Goal: Information Seeking & Learning: Learn about a topic

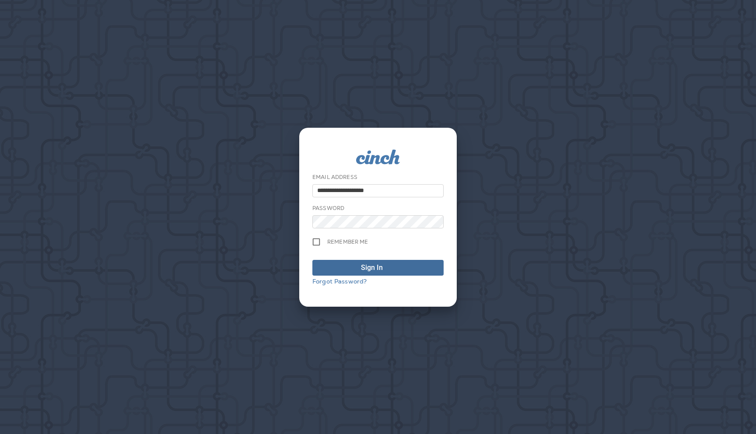
click at [399, 268] on span "Sign In" at bounding box center [378, 268] width 122 height 11
click at [458, 422] on use at bounding box center [457, 423] width 3 height 4
click at [355, 269] on span "Sign In" at bounding box center [378, 268] width 122 height 11
click at [357, 267] on span "Sign In" at bounding box center [378, 268] width 122 height 11
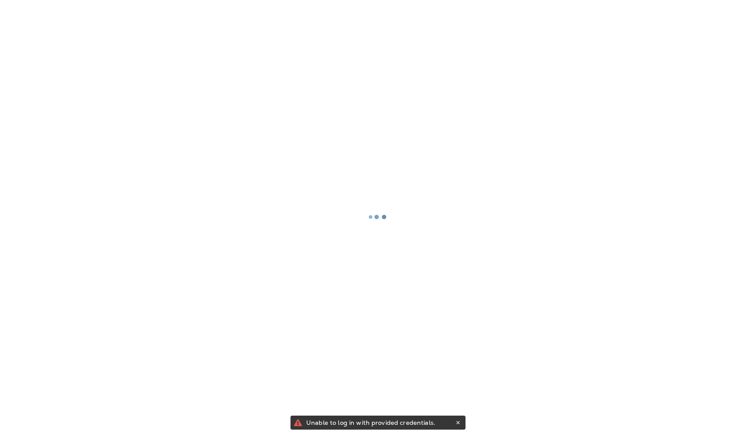
click at [458, 420] on div at bounding box center [378, 217] width 754 height 432
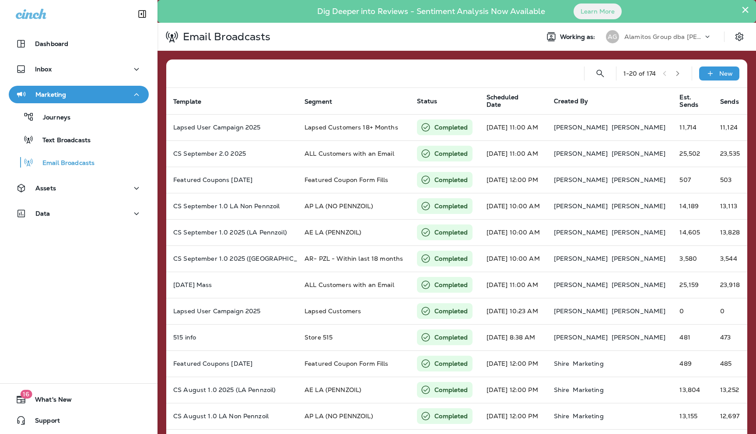
click at [706, 37] on icon at bounding box center [707, 36] width 9 height 9
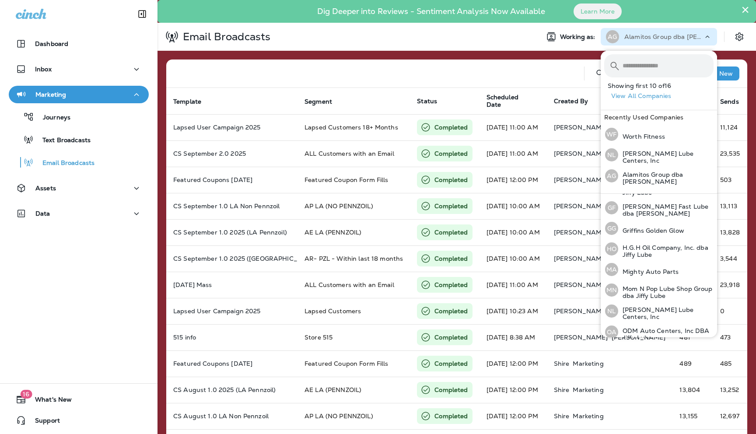
scroll to position [187, 0]
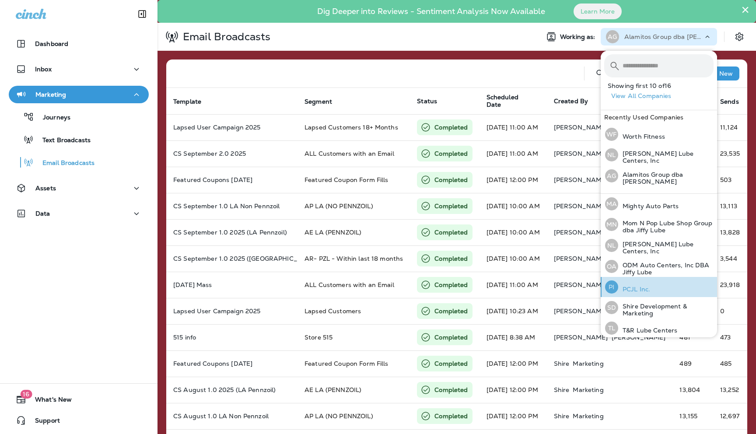
click at [638, 286] on p "PCJL Inc." at bounding box center [634, 289] width 32 height 7
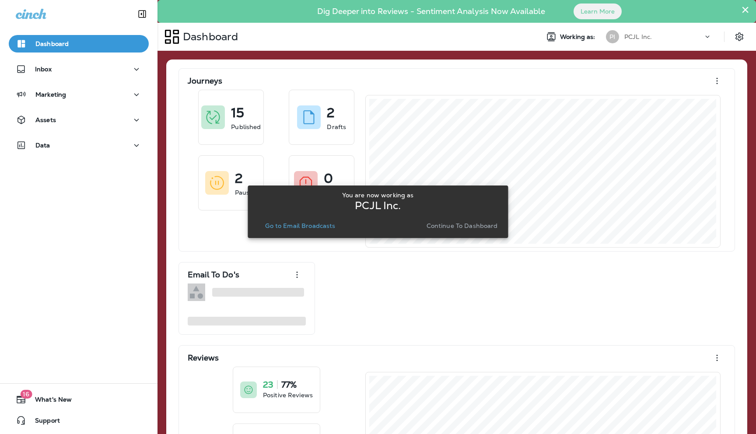
click at [462, 225] on p "Continue to Dashboard" at bounding box center [462, 225] width 71 height 7
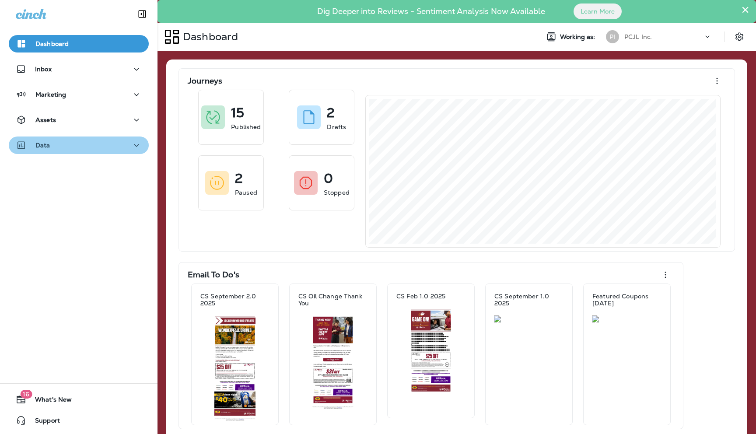
click at [78, 144] on div "Data" at bounding box center [79, 145] width 126 height 11
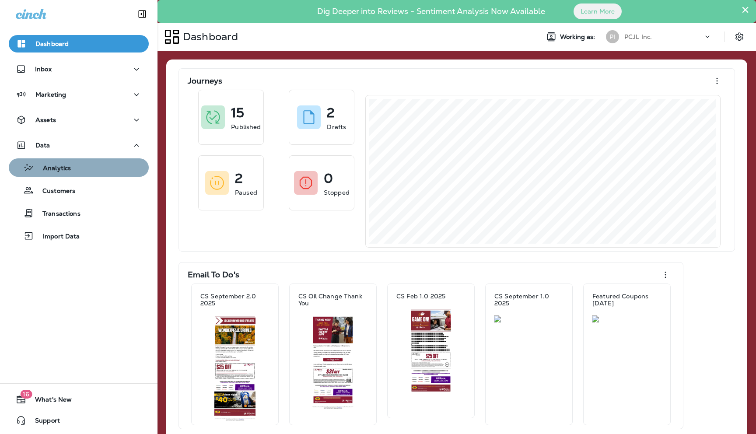
click at [58, 167] on p "Analytics" at bounding box center [52, 169] width 37 height 8
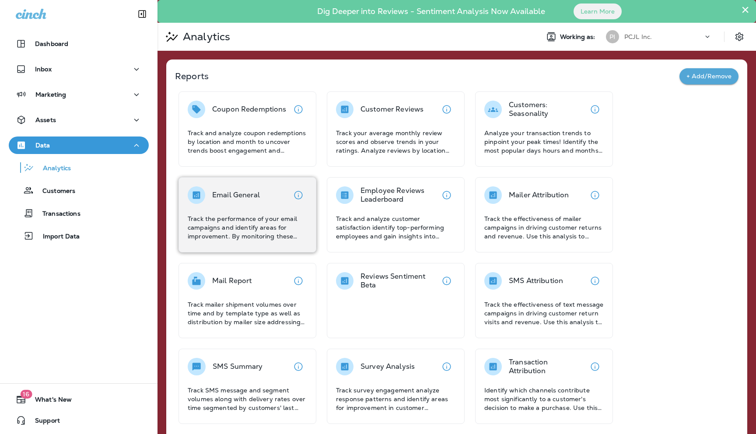
click at [247, 205] on div "Email General Track the performance of your email campaigns and identify areas …" at bounding box center [247, 213] width 119 height 54
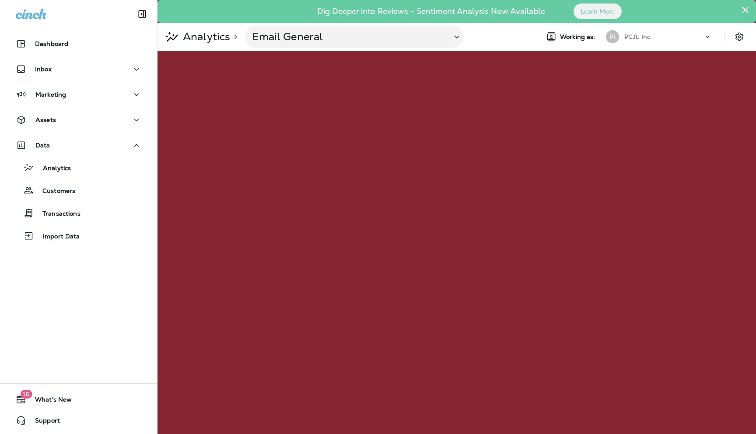
click at [747, 9] on button "×" at bounding box center [745, 10] width 8 height 14
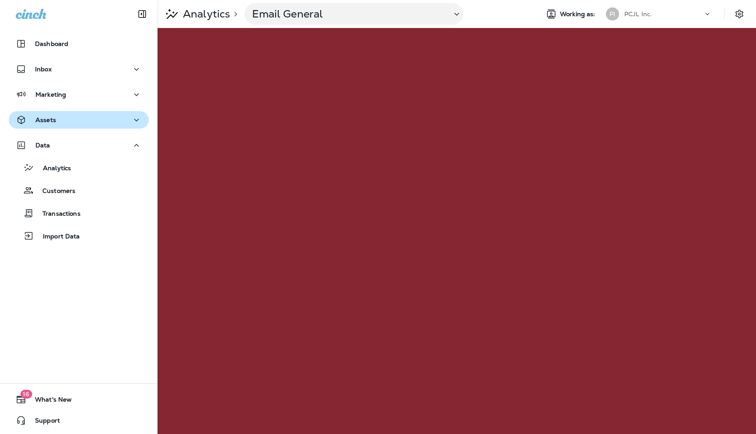
click at [60, 121] on div "Assets" at bounding box center [79, 120] width 126 height 11
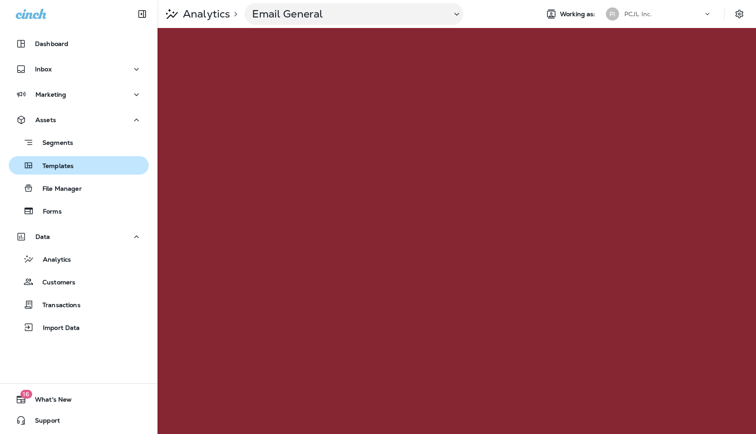
click at [58, 165] on p "Templates" at bounding box center [54, 166] width 40 height 8
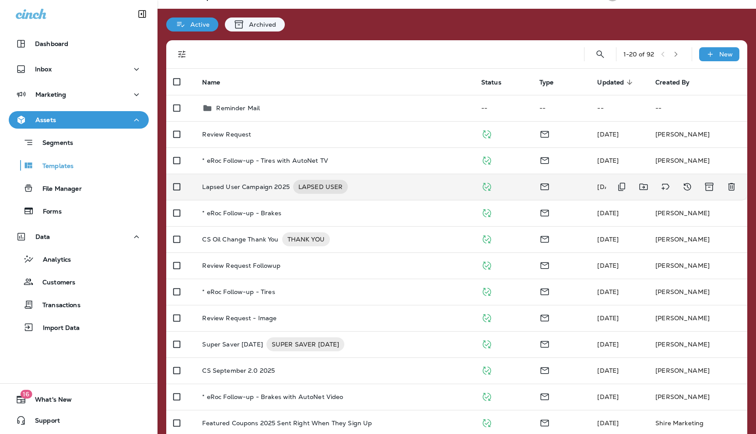
scroll to position [31, 0]
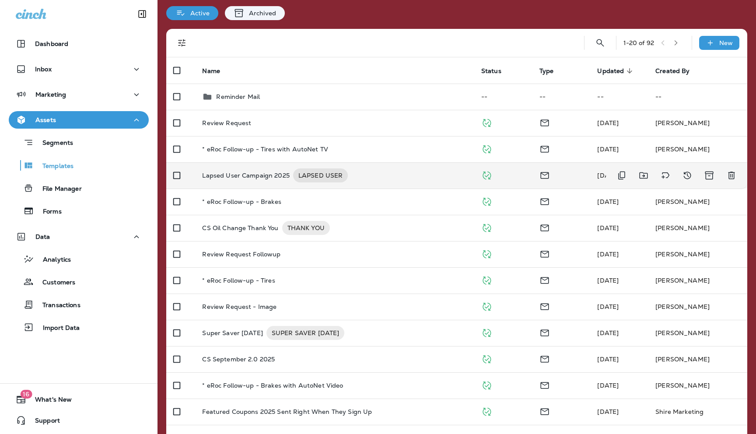
click at [231, 174] on p "Lapsed User Campaign 2025" at bounding box center [246, 175] width 88 height 14
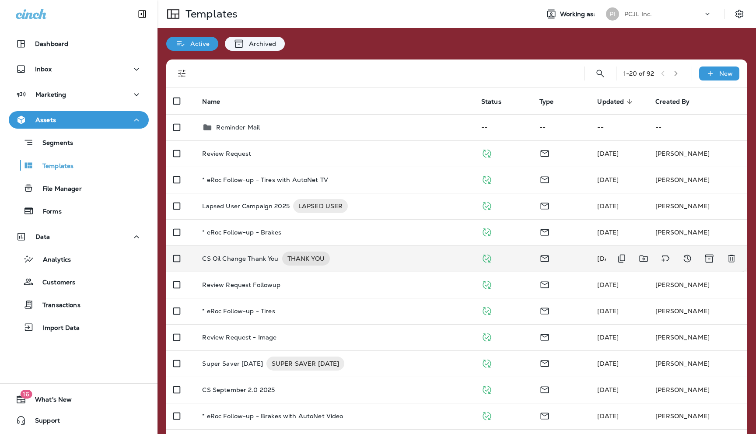
click at [232, 260] on p "CS Oil Change Thank You" at bounding box center [240, 259] width 76 height 14
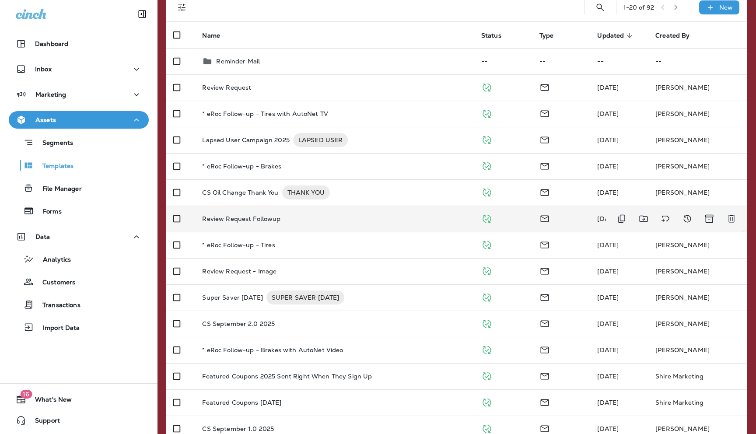
scroll to position [88, 0]
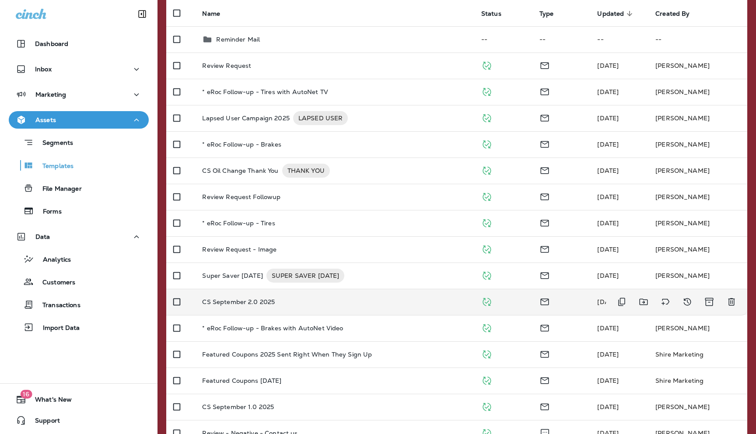
click at [234, 301] on p "CS September 2.0 2025" at bounding box center [238, 301] width 73 height 7
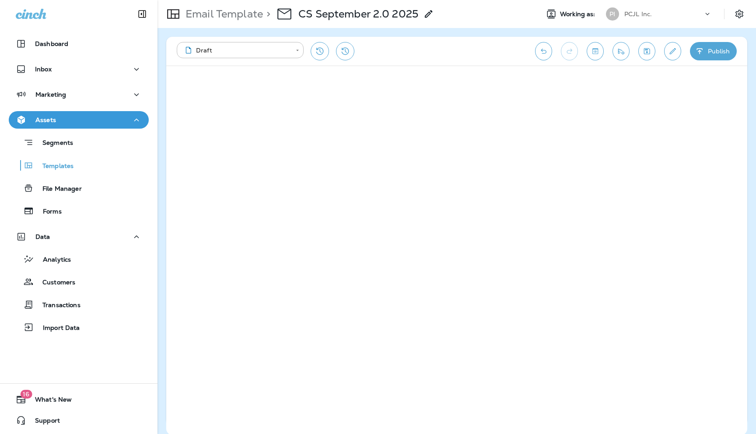
click at [709, 13] on icon at bounding box center [707, 14] width 9 height 9
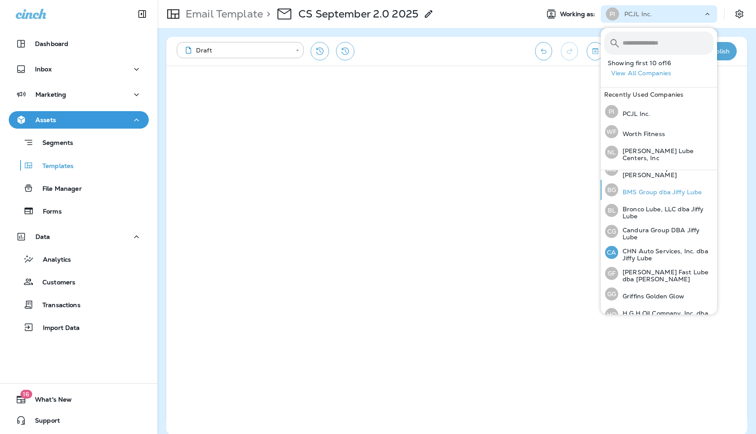
scroll to position [32, 0]
click at [636, 206] on p "Bronco Lube, LLC dba Jiffy Lube" at bounding box center [665, 213] width 95 height 14
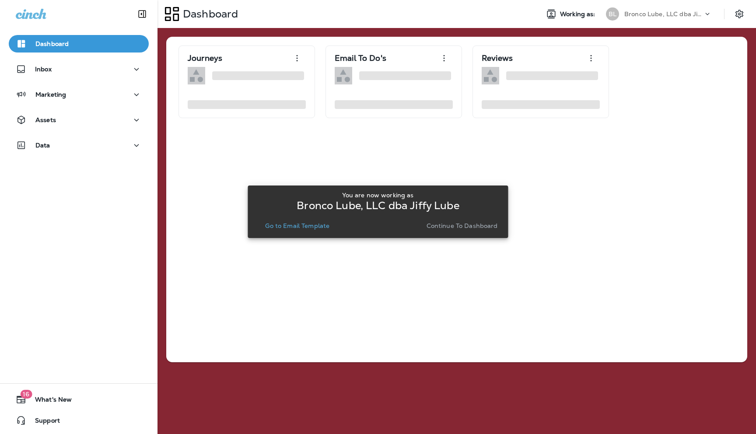
click at [462, 228] on p "Continue to Dashboard" at bounding box center [462, 225] width 71 height 7
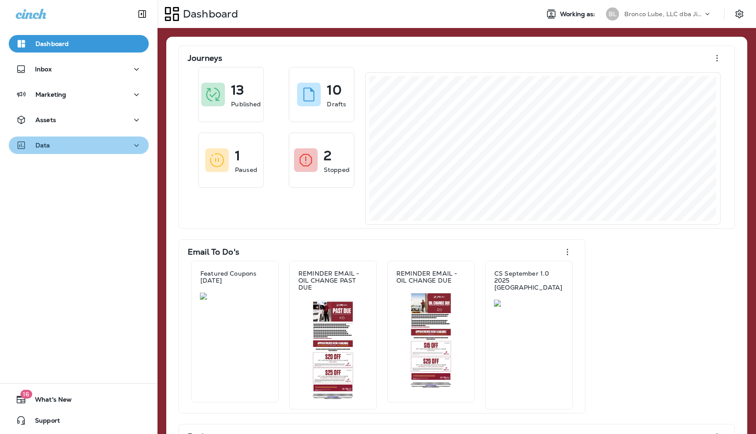
click at [119, 143] on div "Data" at bounding box center [79, 145] width 126 height 11
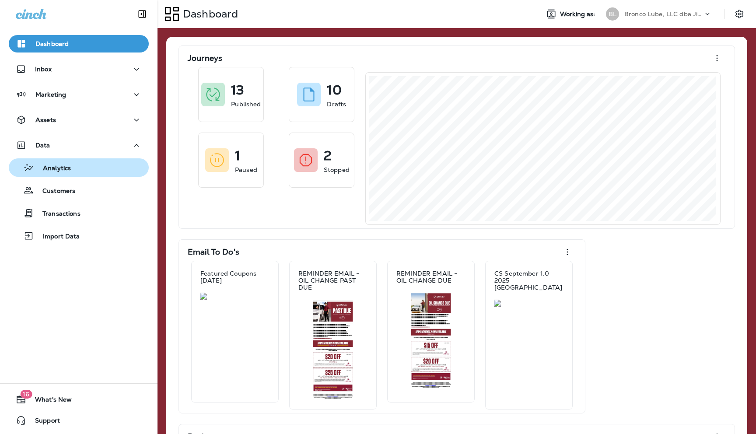
click at [77, 169] on div "Analytics" at bounding box center [78, 167] width 133 height 13
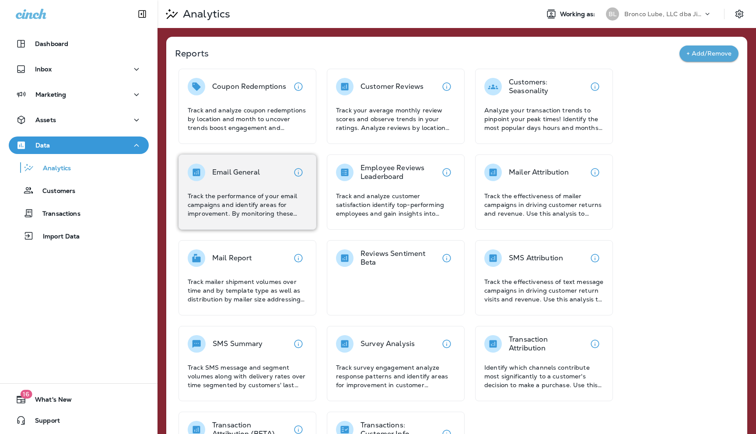
click at [244, 192] on p "Track the performance of your email campaigns and identify areas for improvemen…" at bounding box center [247, 205] width 119 height 26
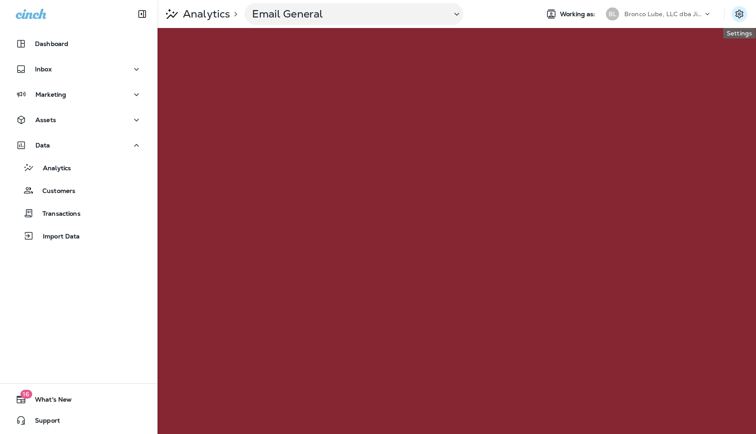
click at [742, 14] on icon "Settings" at bounding box center [739, 14] width 11 height 11
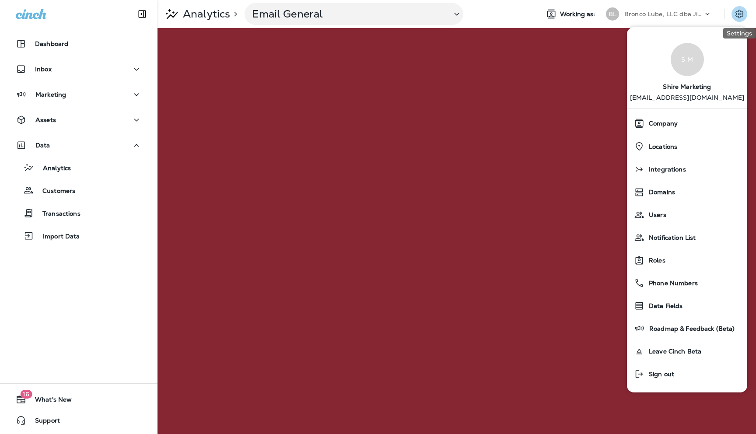
click at [742, 14] on icon "Settings" at bounding box center [739, 14] width 11 height 11
